Goal: Navigation & Orientation: Find specific page/section

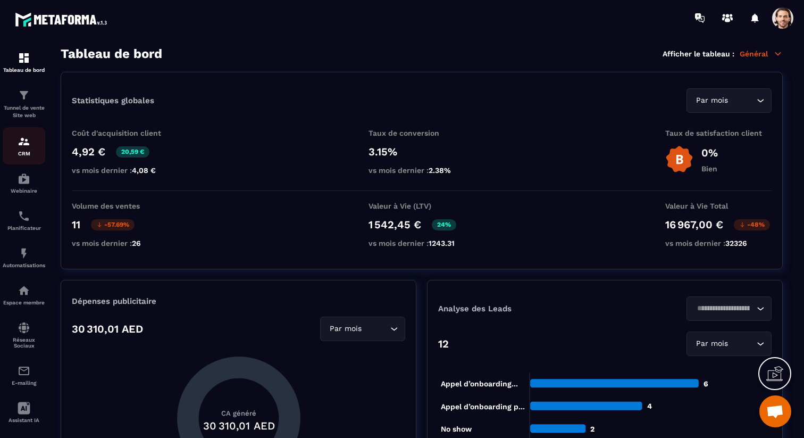
click at [27, 144] on img at bounding box center [24, 141] width 13 height 13
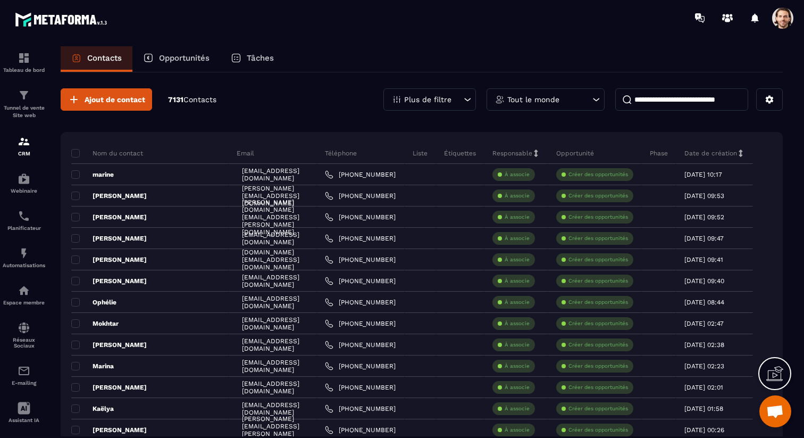
scroll to position [1, 0]
click at [198, 56] on p "Opportunités" at bounding box center [184, 58] width 51 height 10
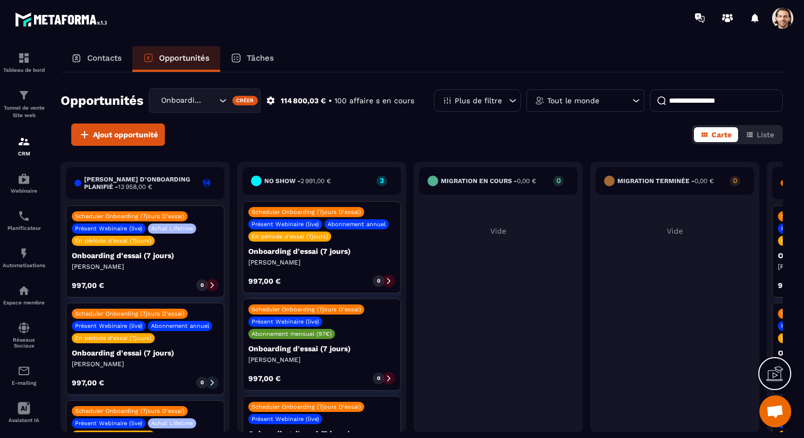
click at [777, 21] on span at bounding box center [783, 17] width 21 height 21
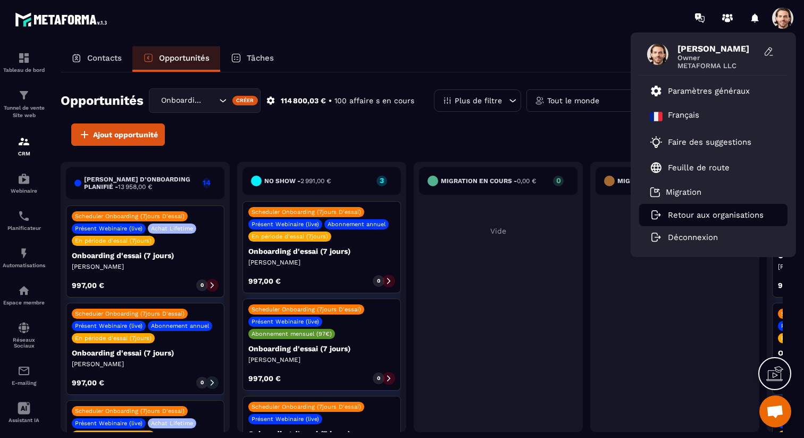
click at [708, 213] on p "Retour aux organisations" at bounding box center [716, 215] width 96 height 10
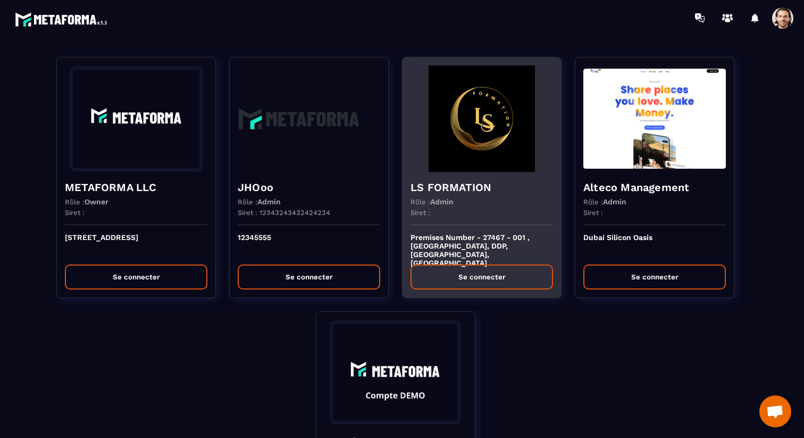
click at [494, 146] on img at bounding box center [482, 118] width 143 height 106
